Goal: Transaction & Acquisition: Purchase product/service

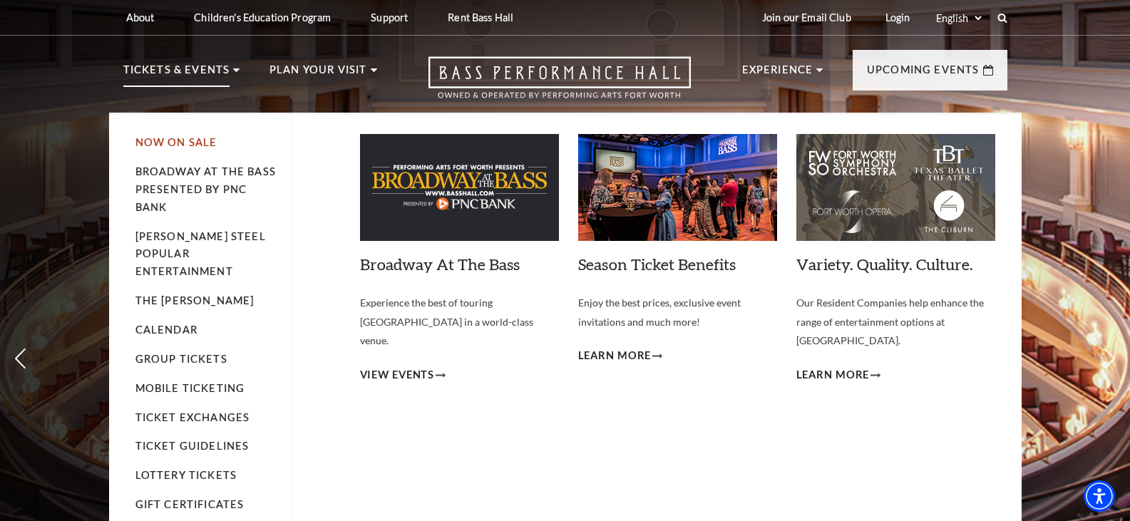
click at [185, 143] on link "Now On Sale" at bounding box center [176, 142] width 82 height 12
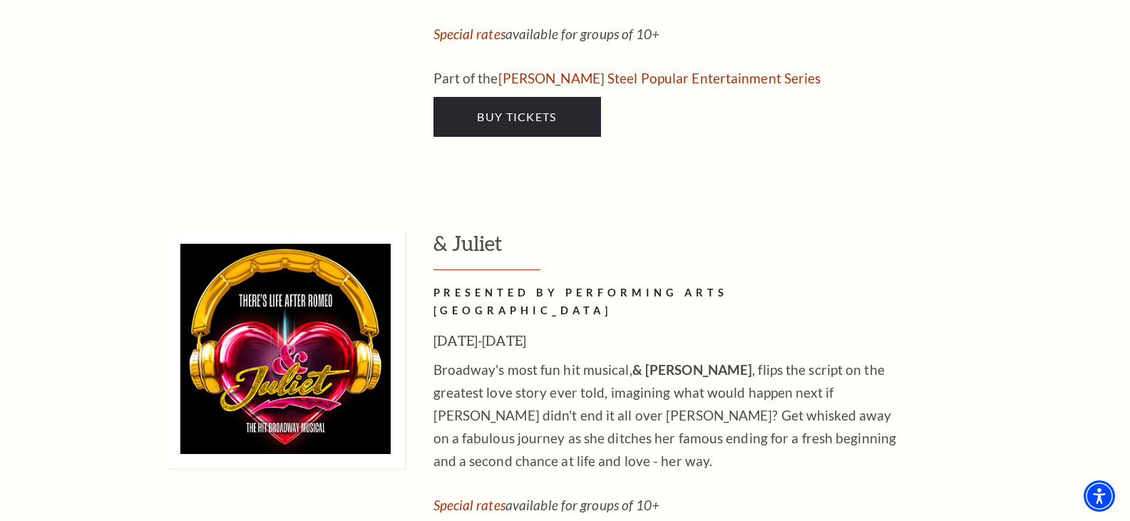
scroll to position [3708, 0]
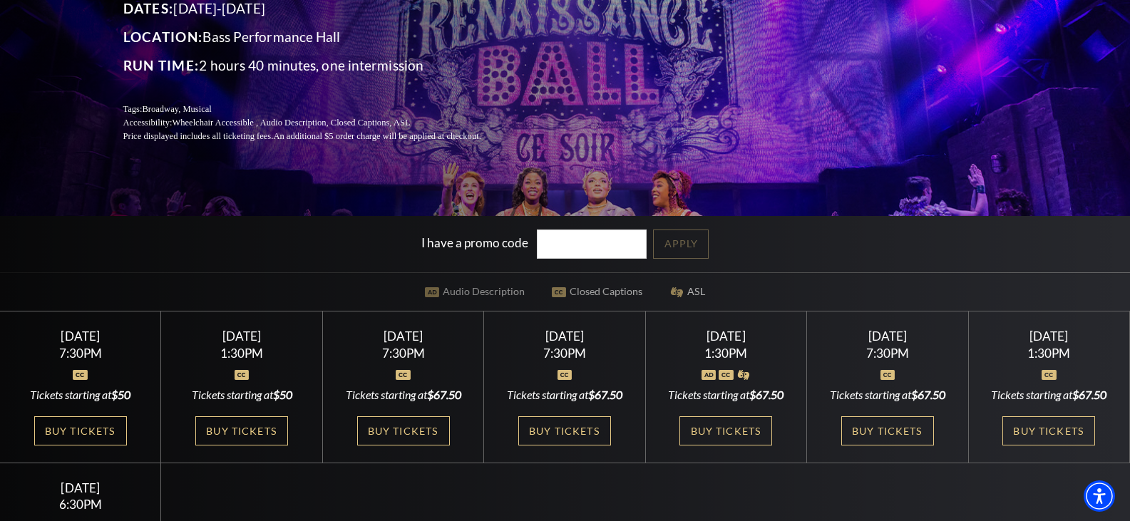
scroll to position [214, 0]
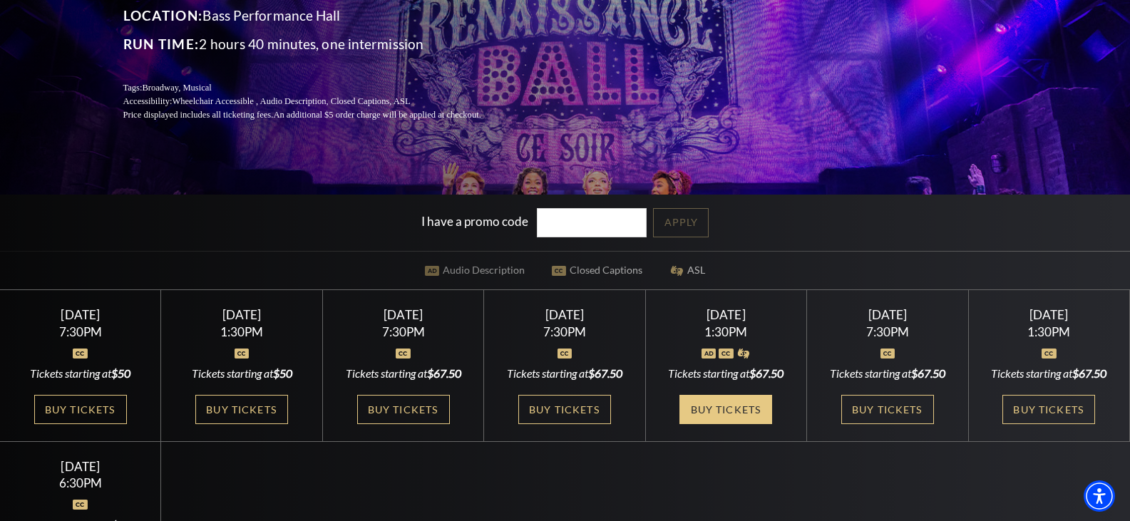
click at [727, 406] on link "Buy Tickets" at bounding box center [726, 409] width 93 height 29
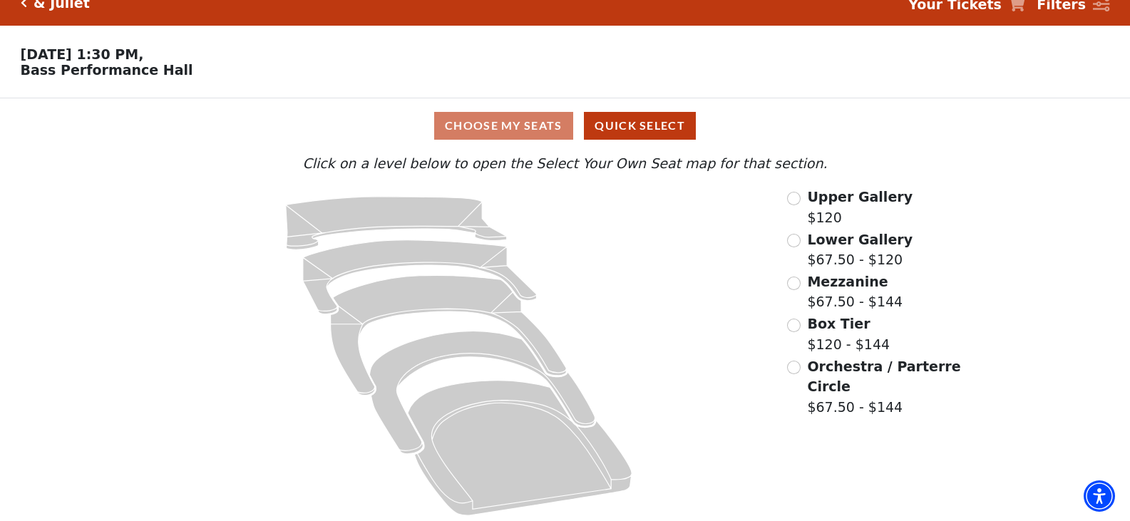
scroll to position [30, 0]
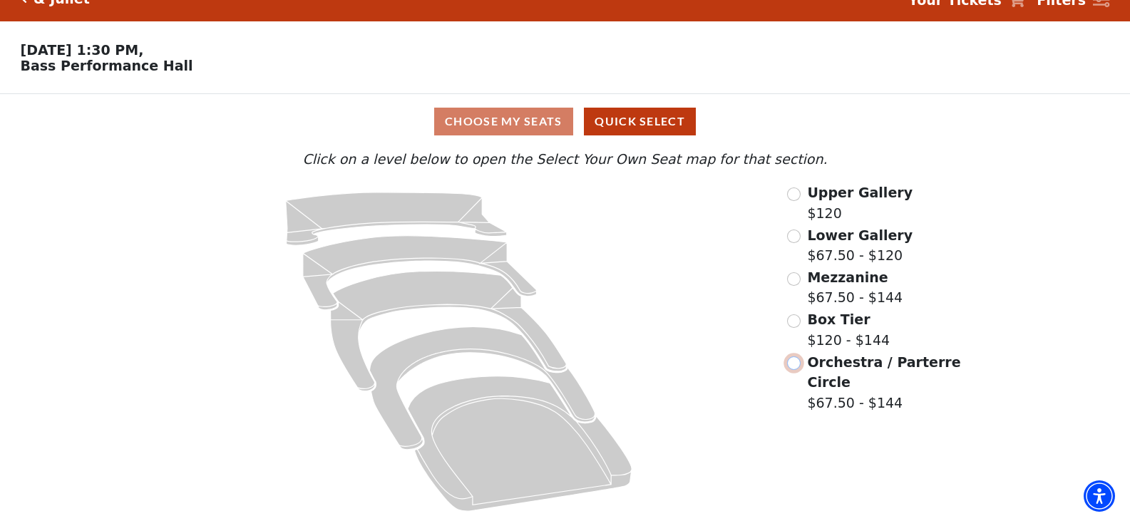
click at [797, 364] on input "Orchestra / Parterre Circle$67.50 - $144\a" at bounding box center [794, 364] width 14 height 14
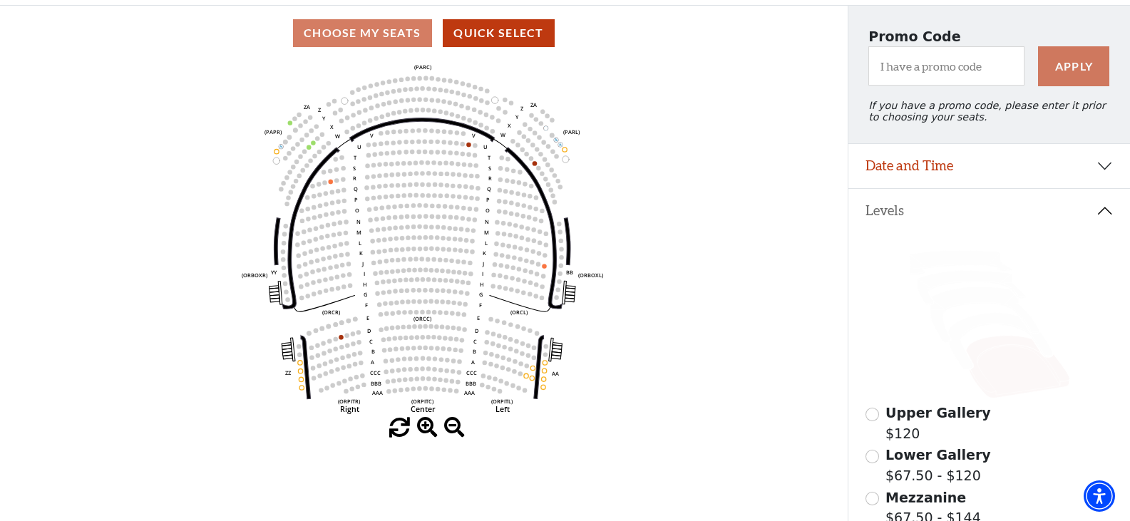
scroll to position [138, 0]
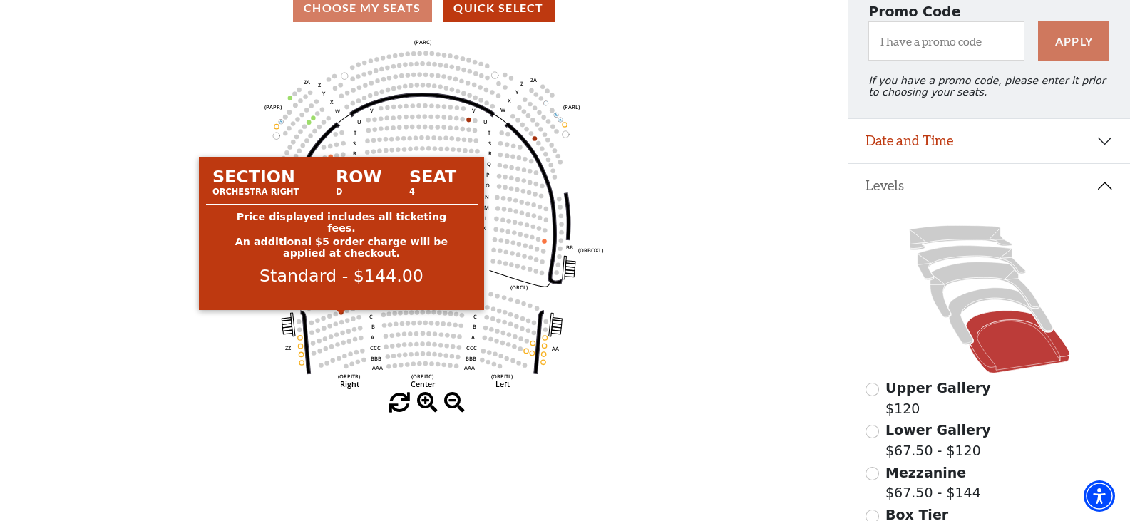
click at [341, 314] on circle at bounding box center [341, 312] width 4 height 4
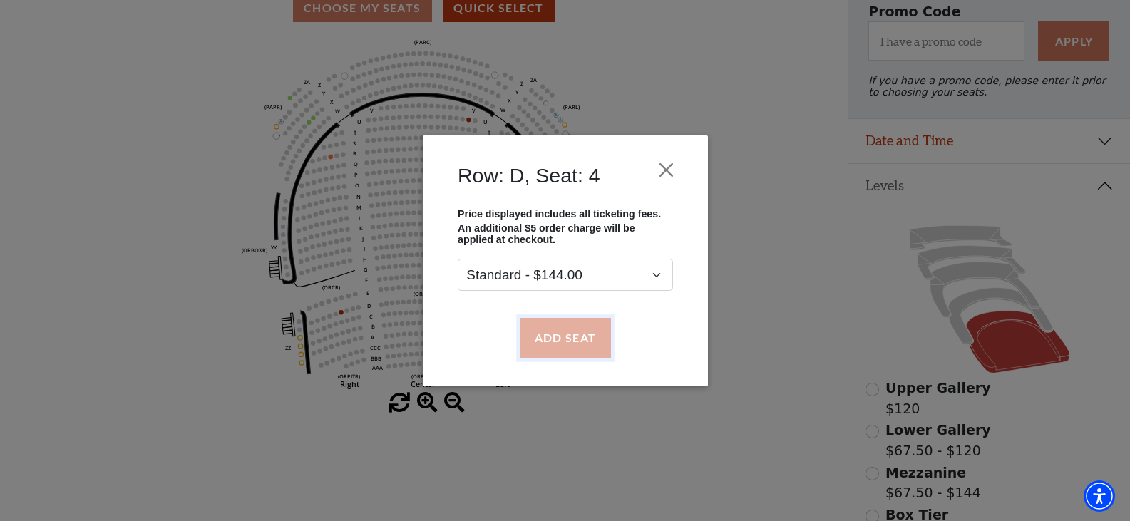
click at [568, 339] on button "Add Seat" at bounding box center [564, 338] width 91 height 40
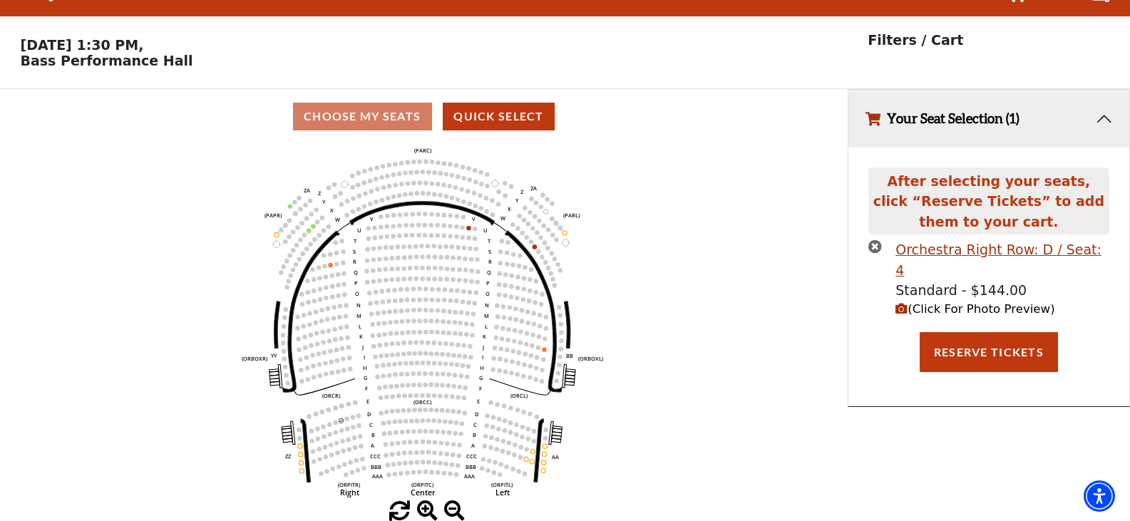
scroll to position [0, 0]
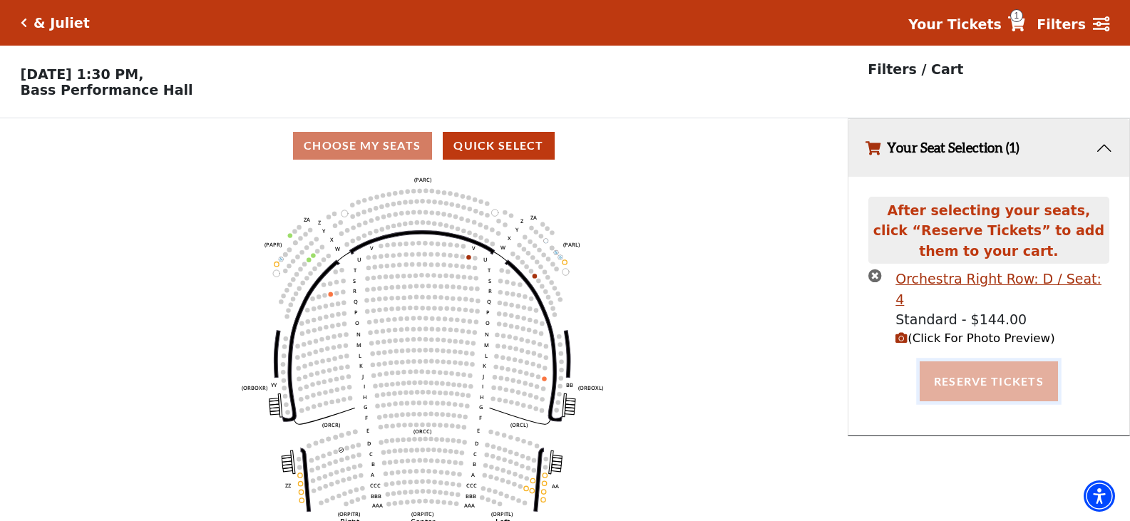
click at [971, 365] on button "Reserve Tickets" at bounding box center [989, 382] width 138 height 40
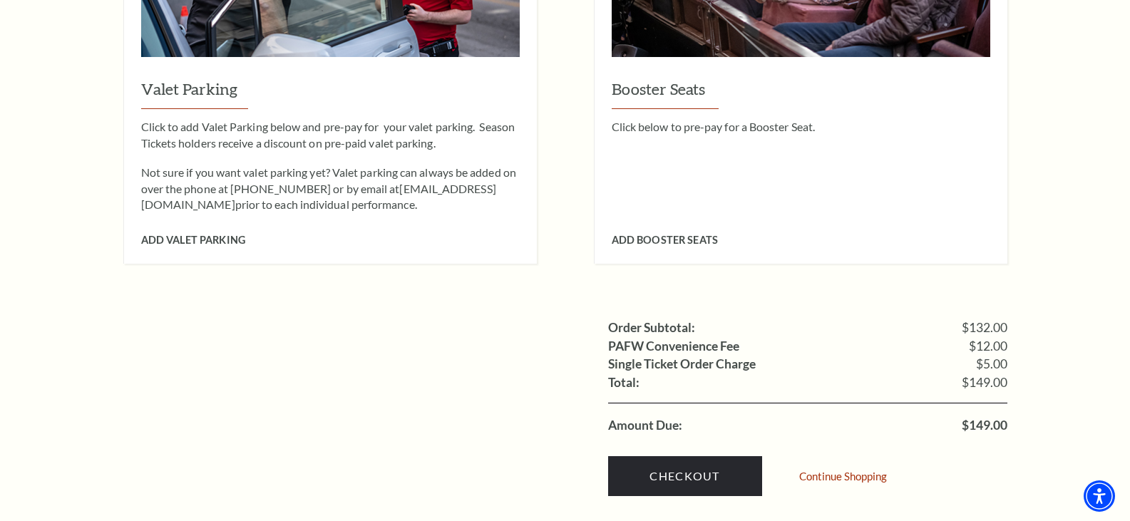
scroll to position [1284, 0]
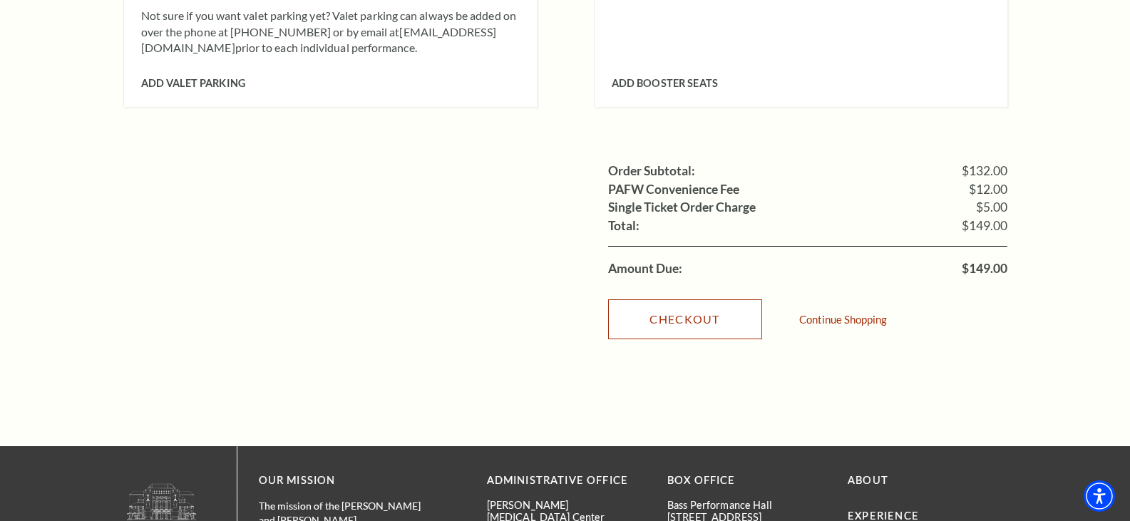
click at [656, 300] on link "Checkout" at bounding box center [685, 320] width 154 height 40
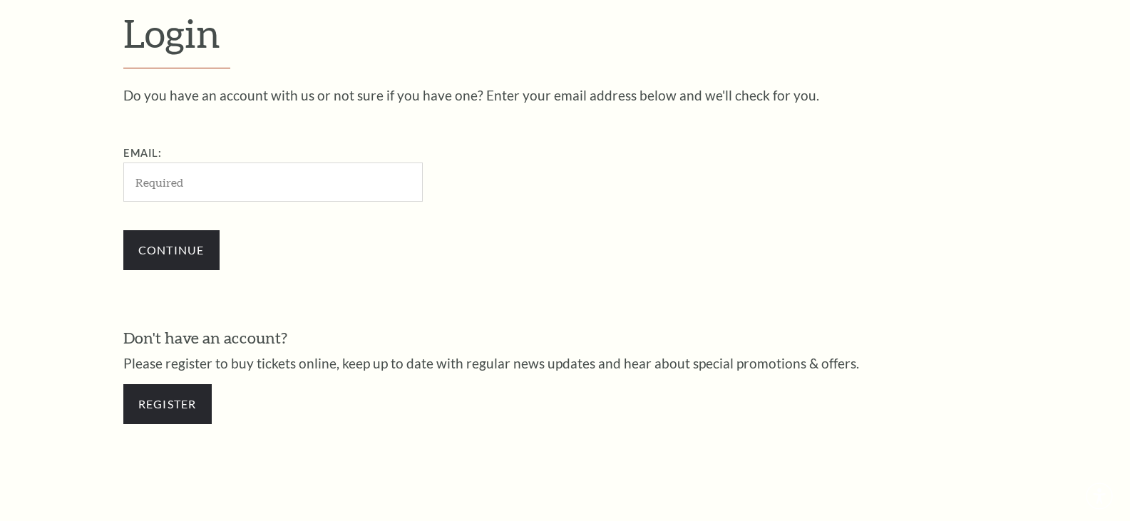
scroll to position [431, 0]
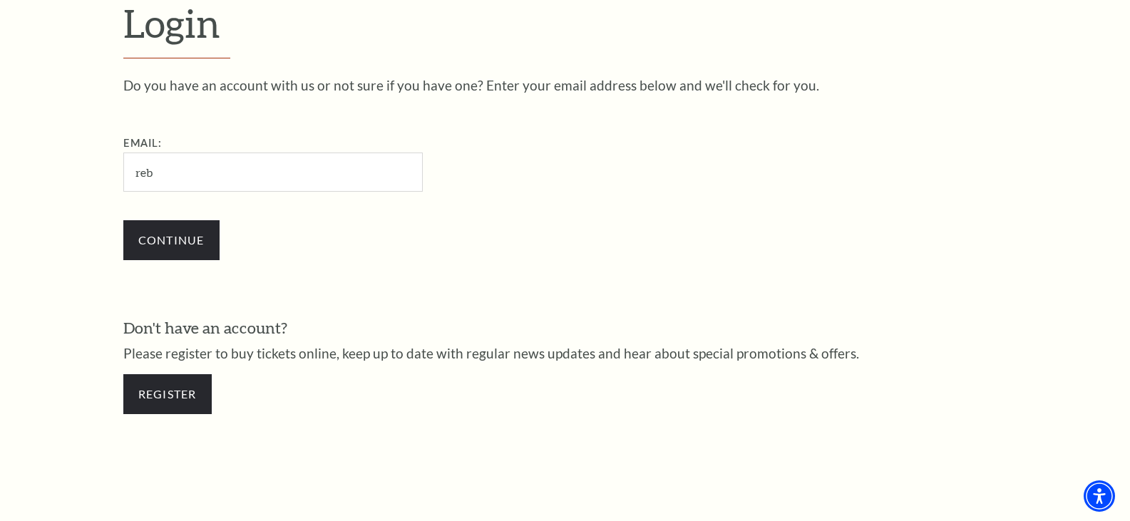
type input "[PERSON_NAME][EMAIL_ADDRESS][DOMAIN_NAME]"
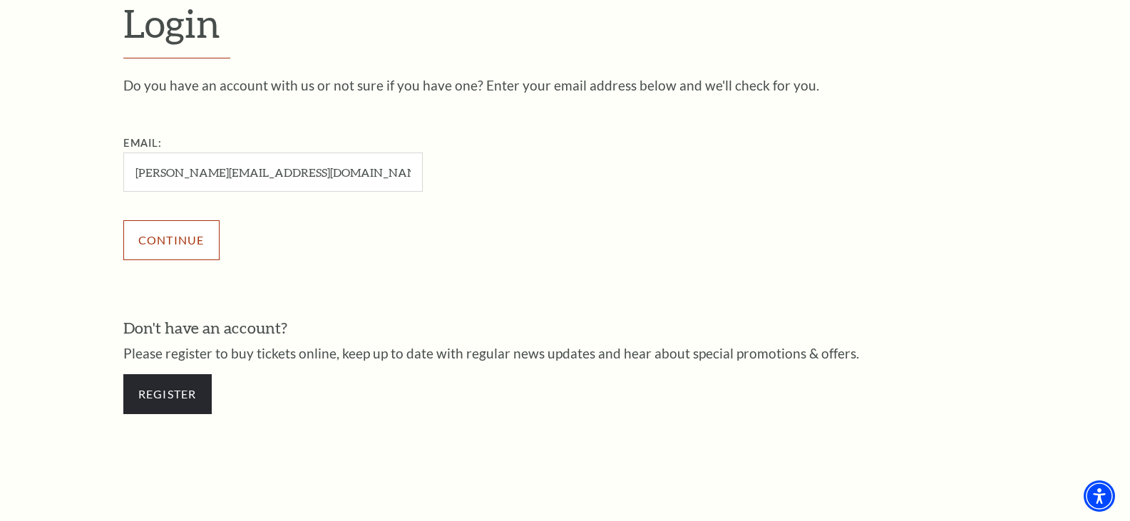
click at [169, 235] on input "Continue" at bounding box center [171, 240] width 96 height 40
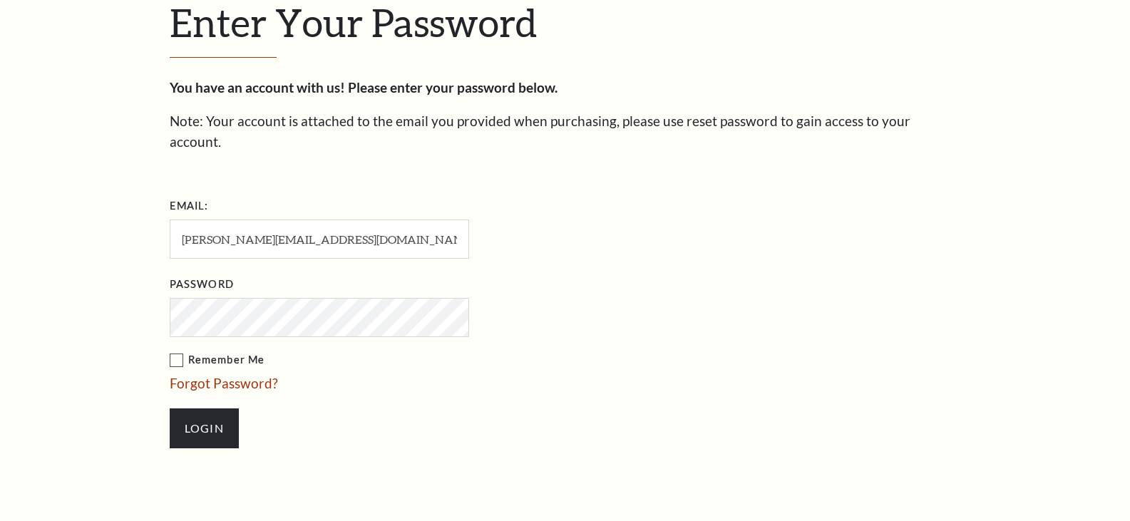
scroll to position [445, 0]
click at [205, 409] on input "Login" at bounding box center [204, 429] width 69 height 40
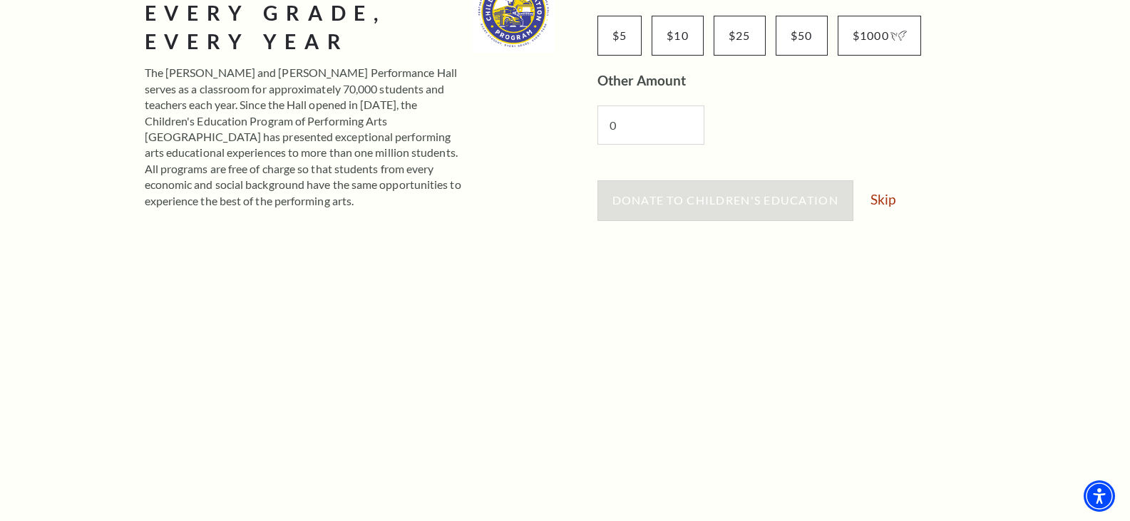
scroll to position [143, 0]
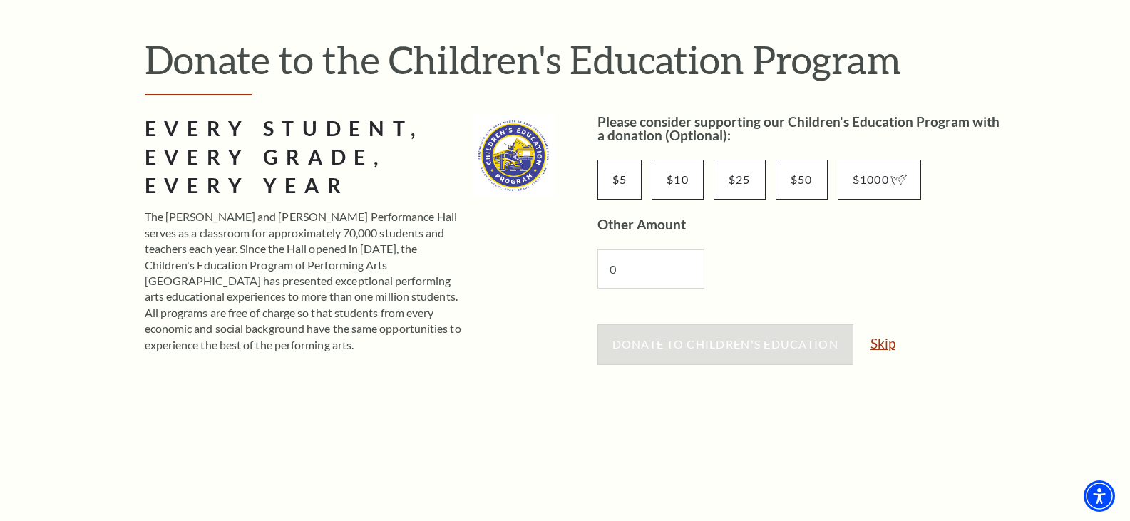
click at [883, 342] on link "Skip" at bounding box center [883, 344] width 25 height 14
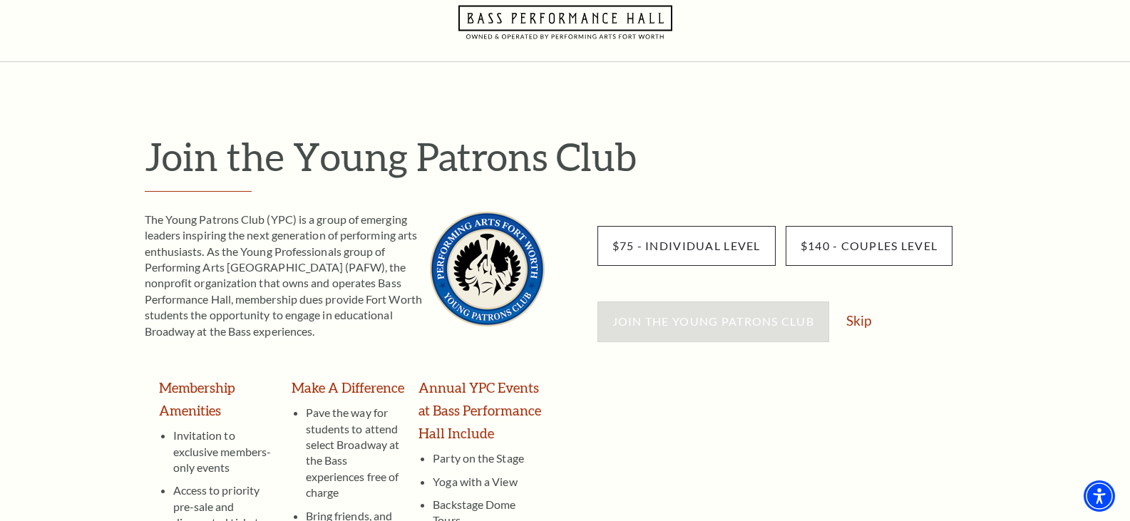
scroll to position [71, 0]
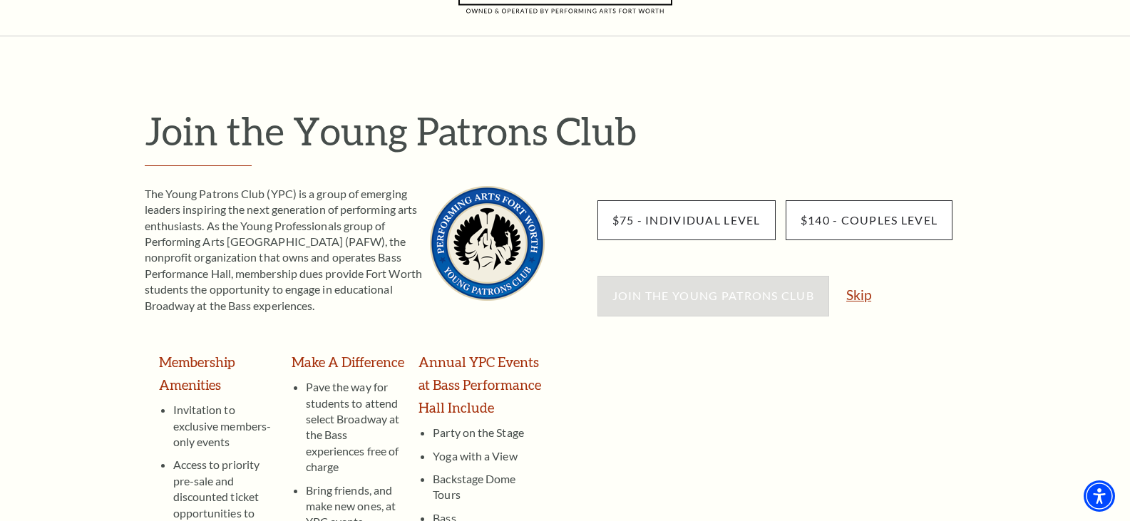
click at [860, 297] on link "Skip" at bounding box center [859, 295] width 25 height 14
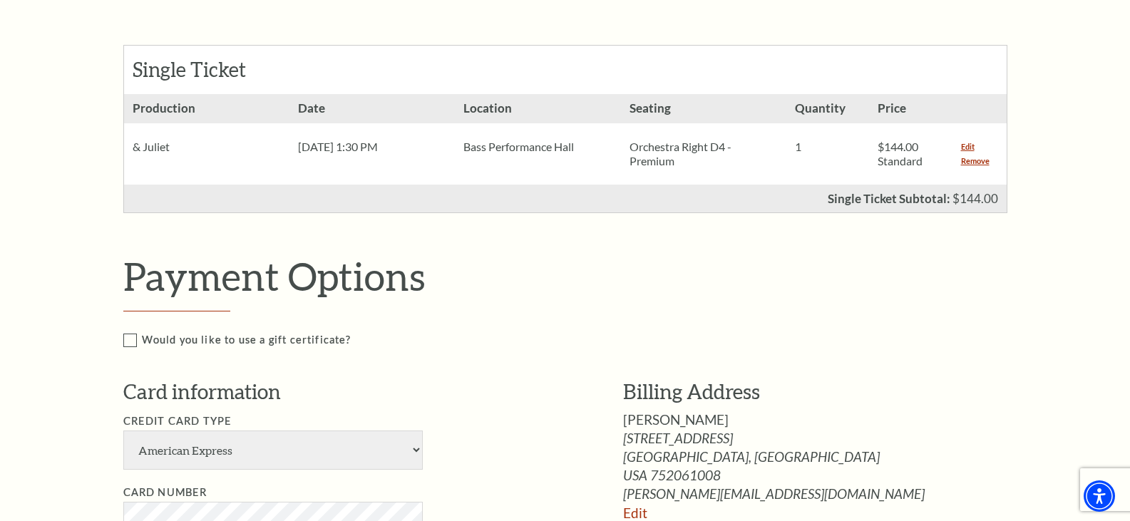
scroll to position [499, 0]
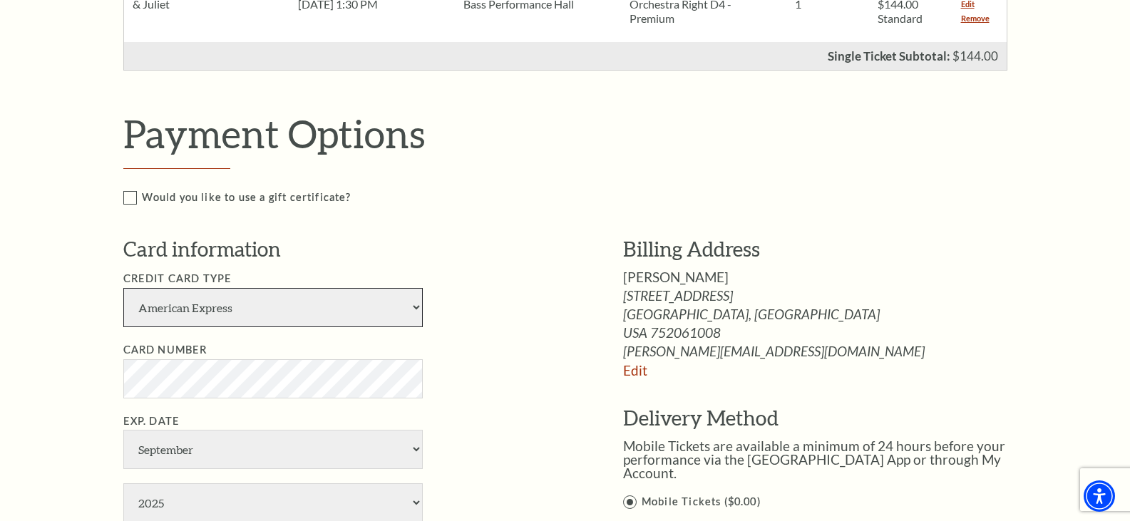
click at [417, 308] on select "American Express Visa Master Card Discover" at bounding box center [273, 307] width 300 height 39
select select "24"
click at [123, 288] on select "American Express Visa Master Card Discover" at bounding box center [273, 307] width 300 height 39
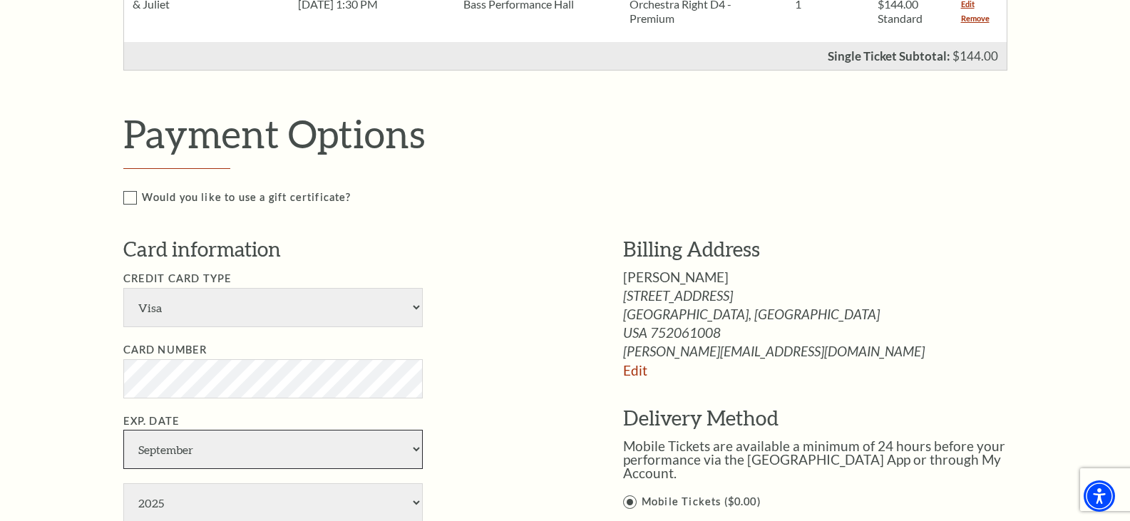
click at [249, 456] on select "January February March April May June July August September October November De…" at bounding box center [273, 449] width 300 height 39
select select "3"
click at [123, 430] on select "January February March April May June July August September October November De…" at bounding box center [273, 449] width 300 height 39
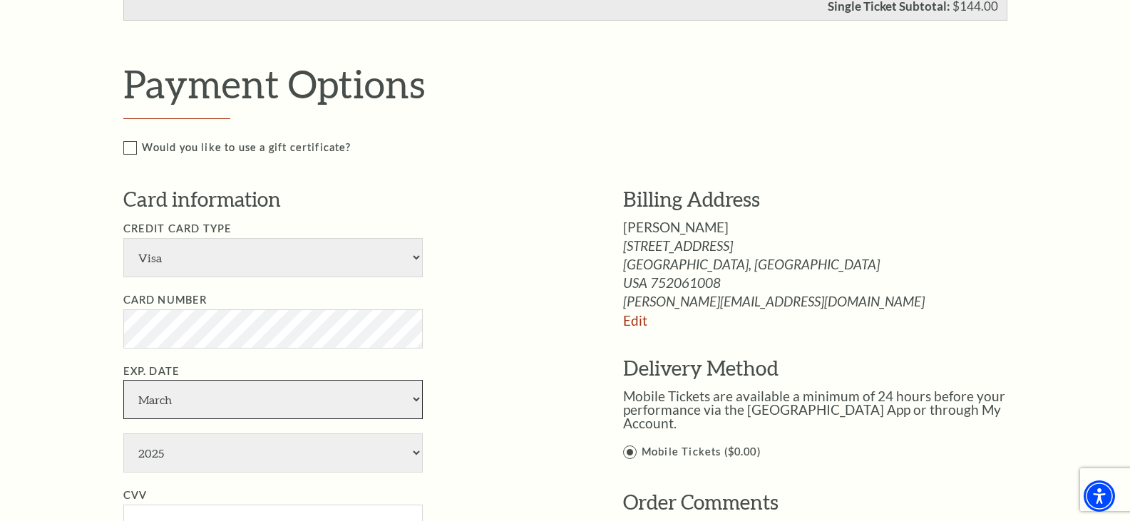
scroll to position [642, 0]
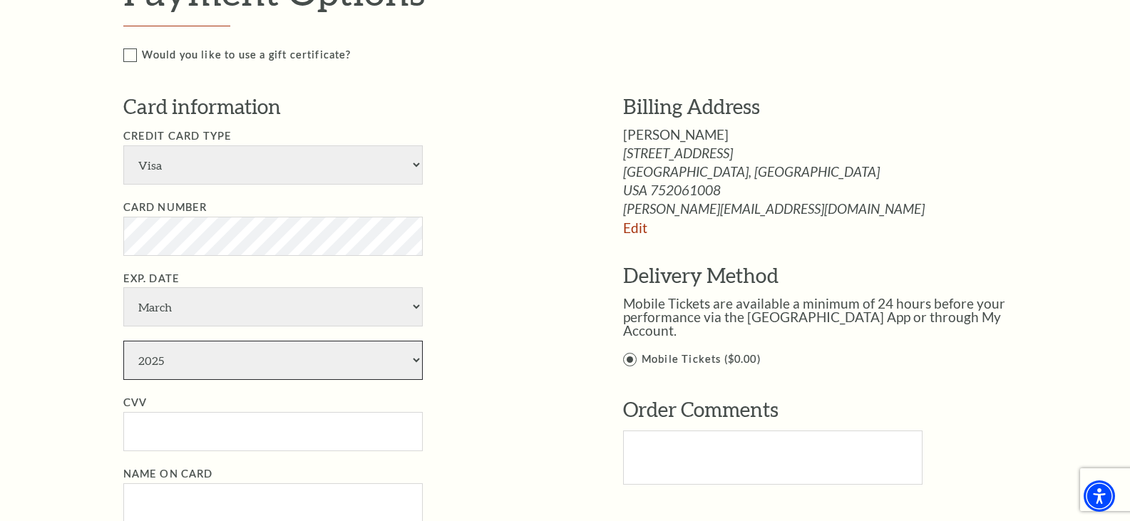
click at [195, 358] on select "2025 2026 2027 2028 2029 2030 2031 2032 2033 2034" at bounding box center [273, 360] width 300 height 39
select select "2030"
click at [123, 341] on select "2025 2026 2027 2028 2029 2030 2031 2032 2033 2034" at bounding box center [273, 360] width 300 height 39
click at [164, 431] on input "CVV" at bounding box center [273, 431] width 300 height 39
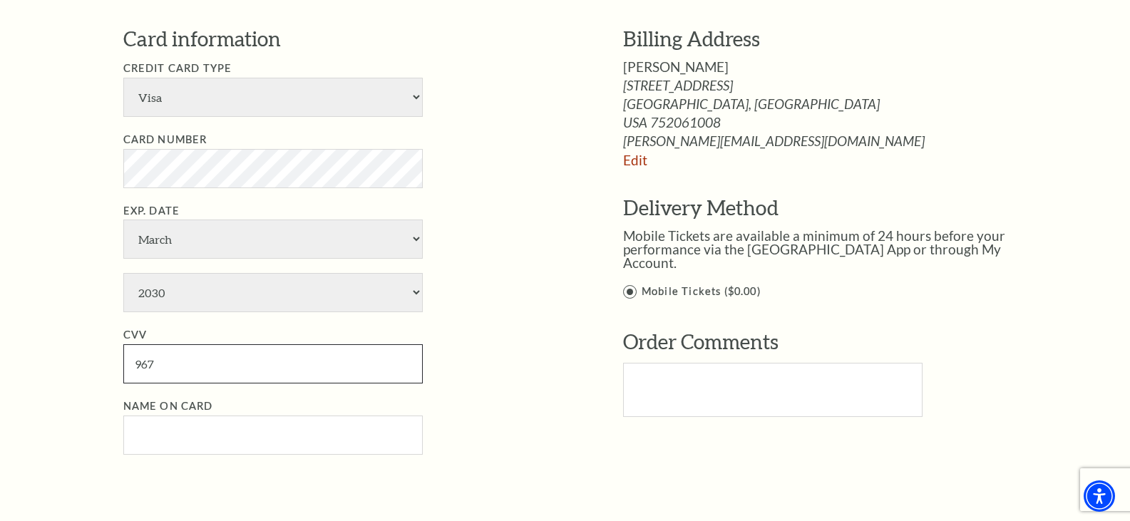
scroll to position [784, 0]
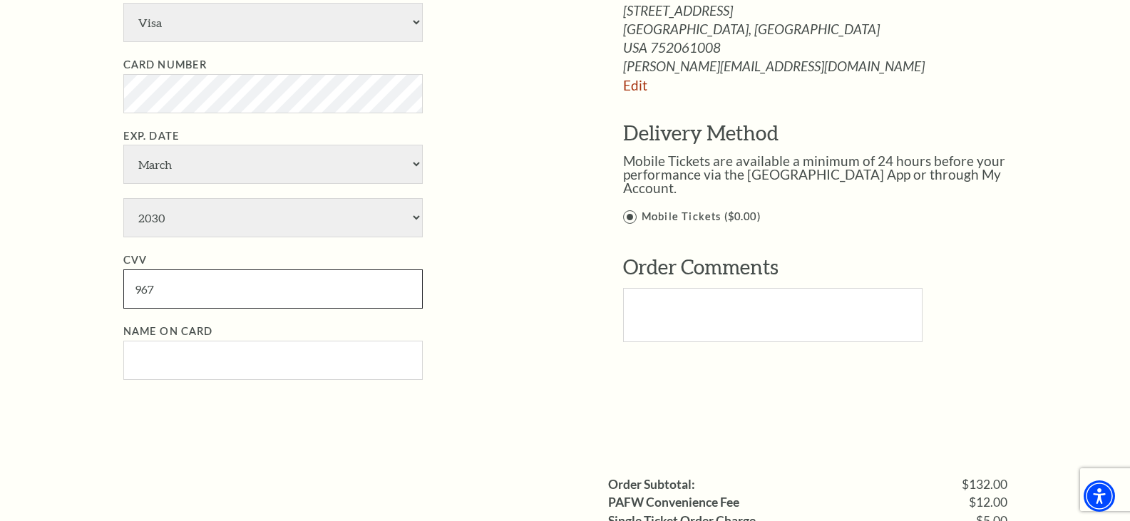
type input "967"
click at [135, 357] on input "Name on Card" at bounding box center [273, 360] width 300 height 39
type input "Rebecca A Martin"
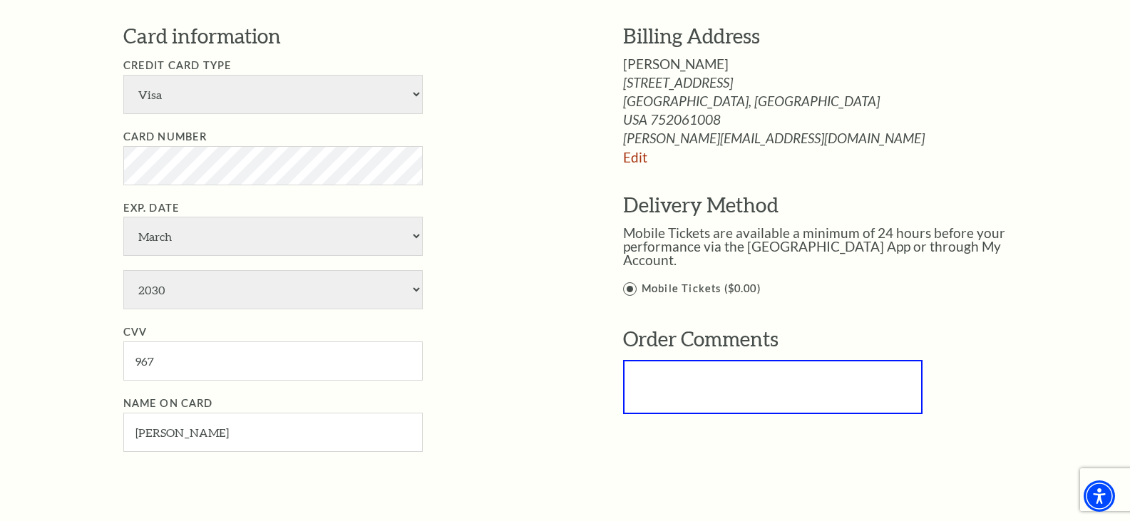
scroll to position [713, 0]
click at [631, 280] on label "Mobile Tickets ($0.00)" at bounding box center [830, 289] width 414 height 18
click at [0, 0] on input "Mobile Tickets ($0.00)" at bounding box center [0, 0] width 0 height 0
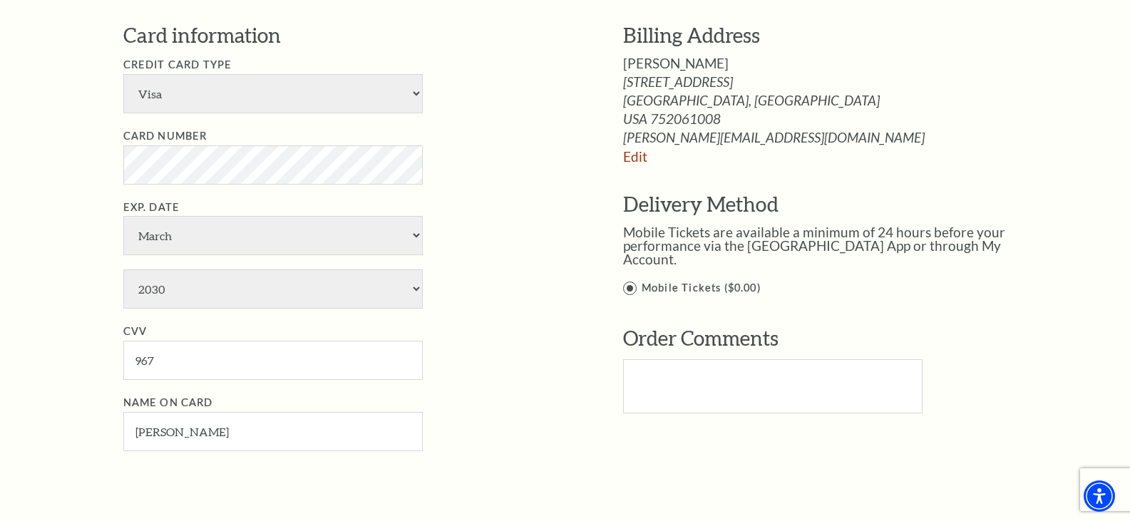
click at [631, 280] on label "Mobile Tickets ($0.00)" at bounding box center [830, 289] width 414 height 18
click at [0, 0] on input "Mobile Tickets ($0.00)" at bounding box center [0, 0] width 0 height 0
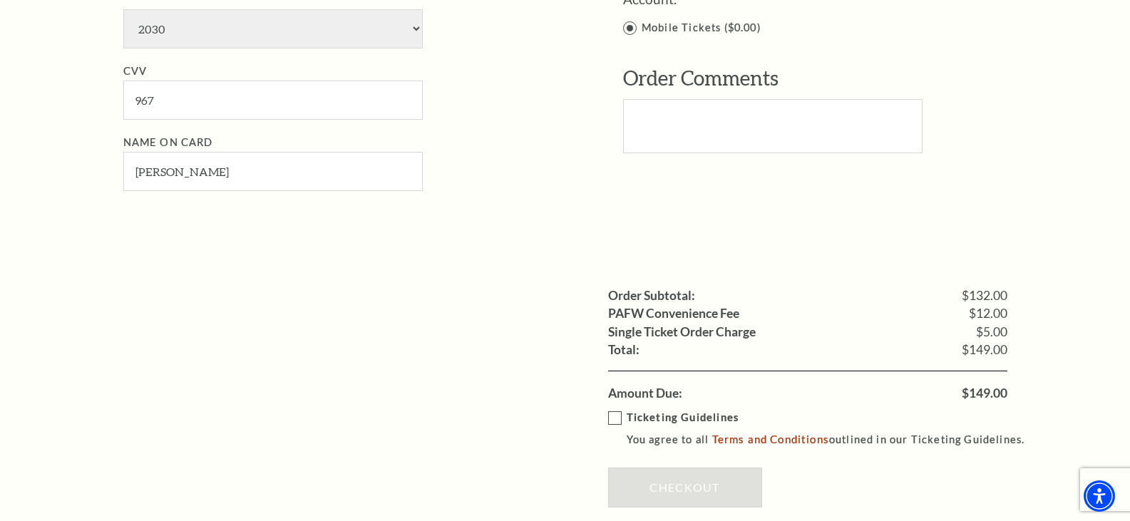
scroll to position [998, 0]
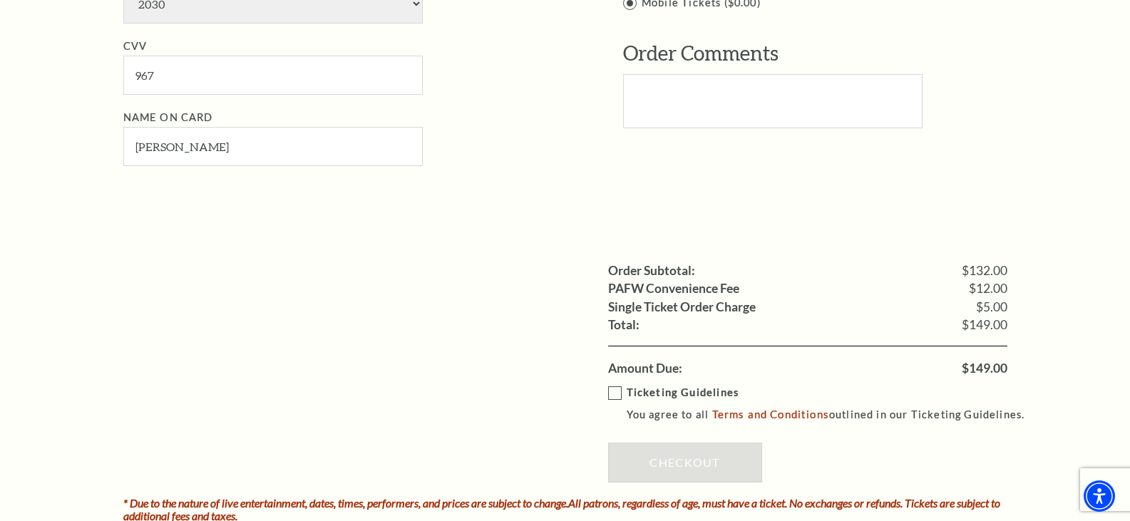
click at [618, 395] on label "Ticketing Guidelines You agree to all Terms and Conditions outlined in our Tick…" at bounding box center [823, 403] width 430 height 39
click at [0, 0] on input "Ticketing Guidelines You agree to all Terms and Conditions outlined in our Tick…" at bounding box center [0, 0] width 0 height 0
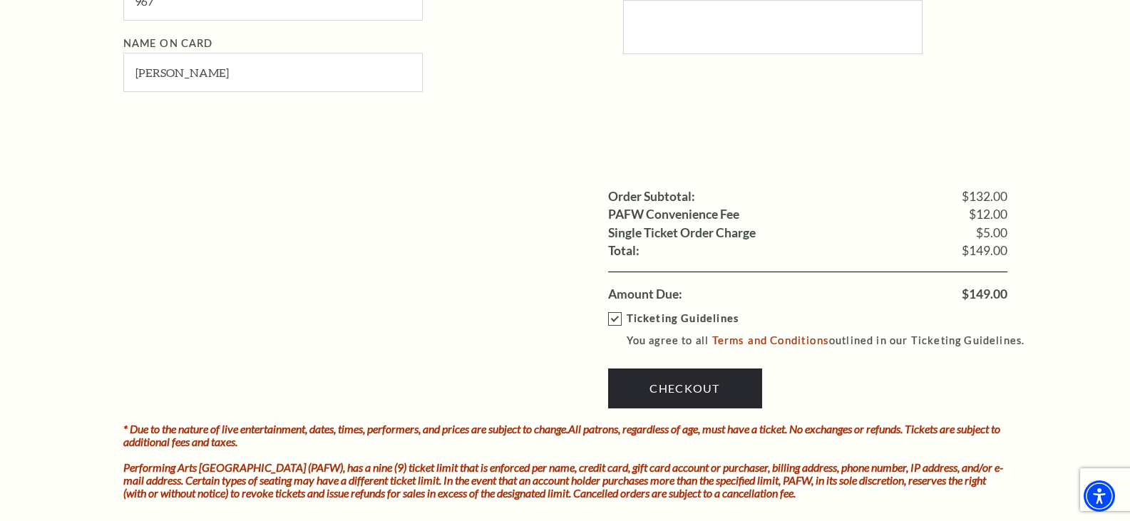
scroll to position [1141, 0]
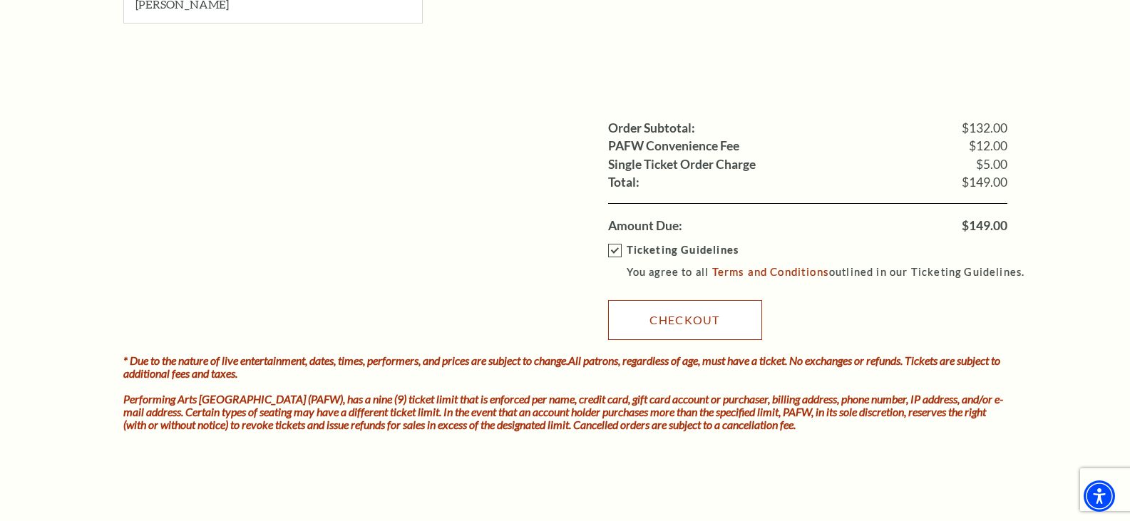
click at [685, 319] on link "Checkout" at bounding box center [685, 320] width 154 height 40
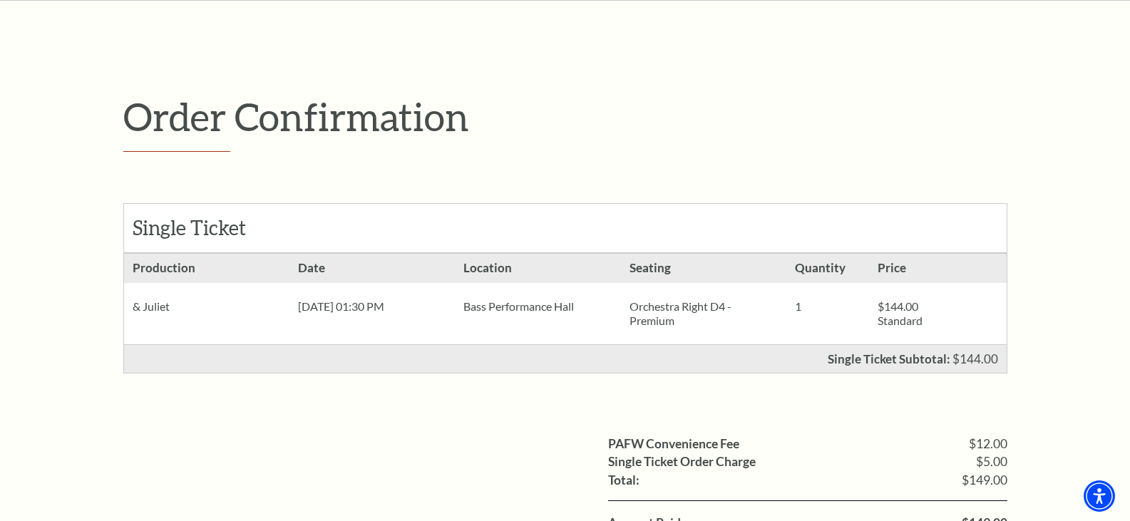
scroll to position [214, 0]
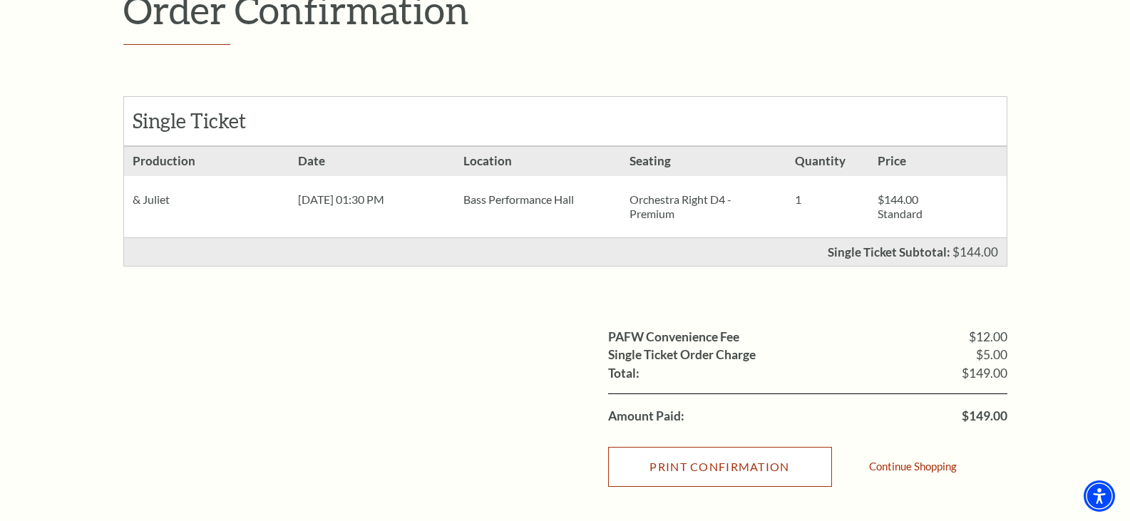
click at [692, 465] on input "Print Confirmation" at bounding box center [720, 467] width 224 height 40
